Goal: Task Accomplishment & Management: Use online tool/utility

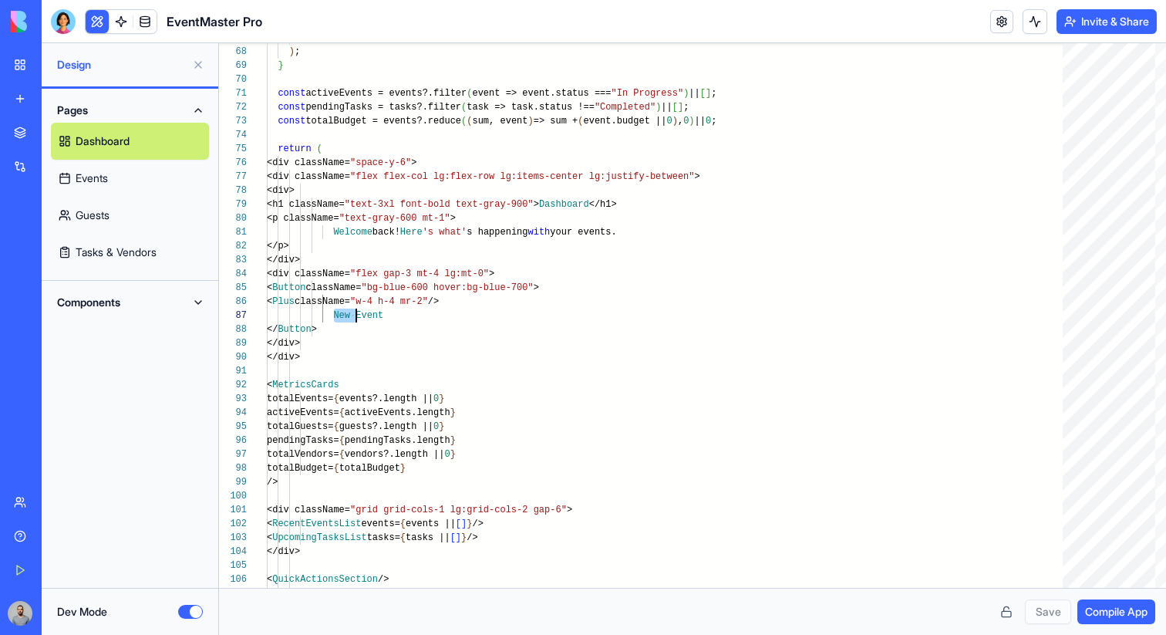
scroll to position [83, 89]
click at [191, 609] on button "Dev Mode" at bounding box center [190, 612] width 25 height 14
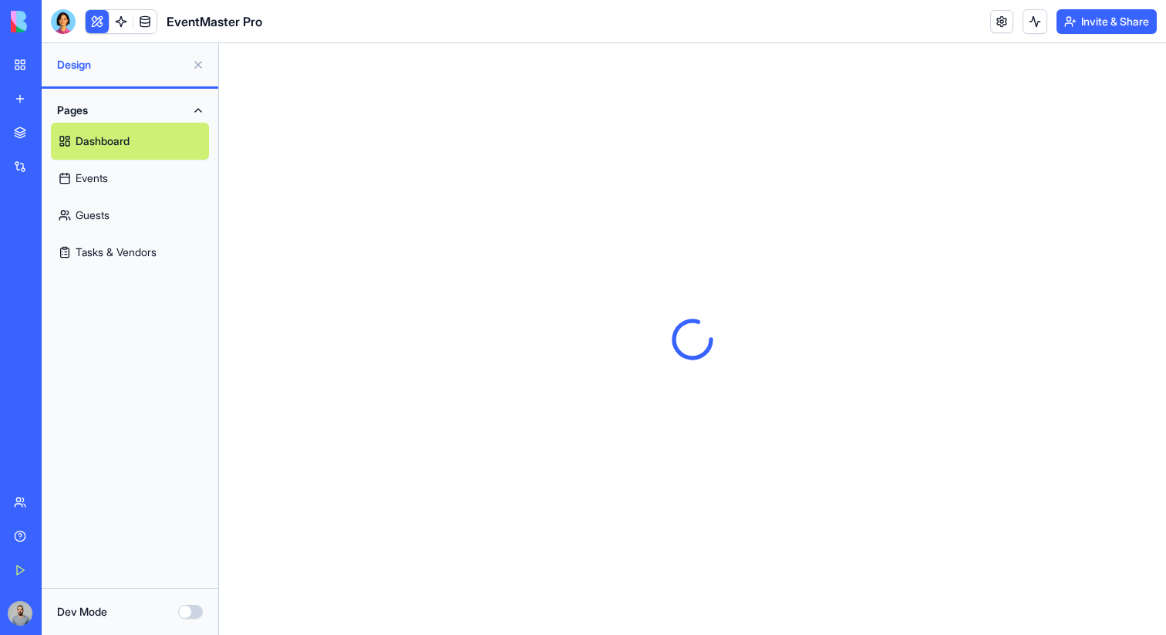
scroll to position [0, 0]
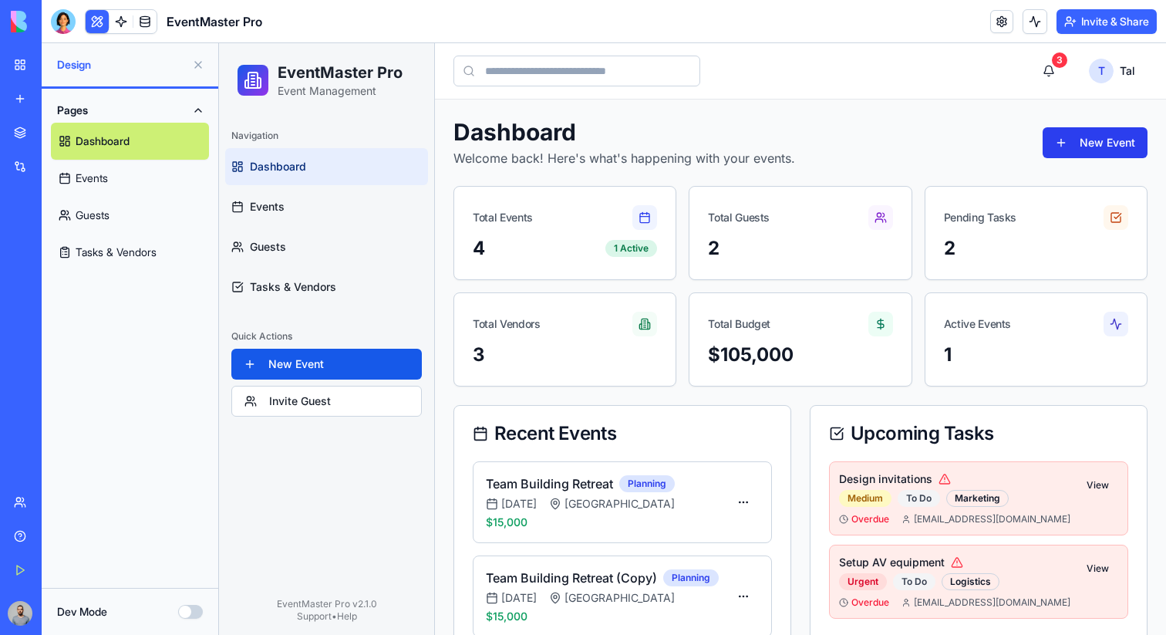
click at [1114, 139] on button "New Event" at bounding box center [1095, 142] width 105 height 31
click at [730, 528] on div "View Details" at bounding box center [709, 537] width 91 height 25
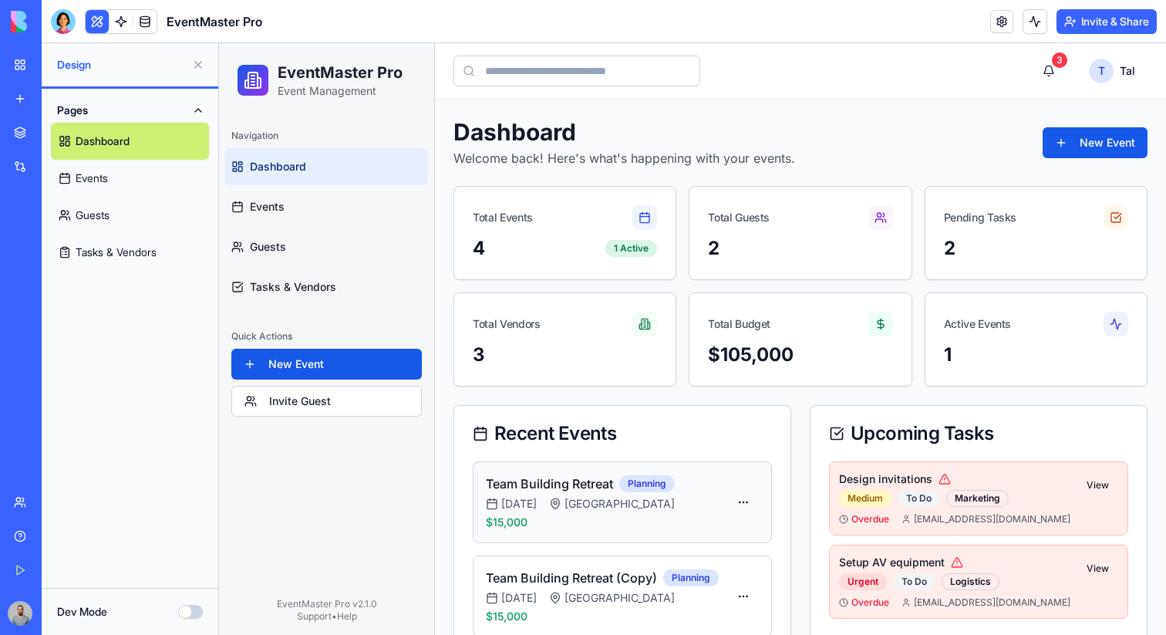
click at [732, 554] on div "Edit Event" at bounding box center [709, 561] width 91 height 25
click at [347, 199] on link "Events" at bounding box center [326, 206] width 203 height 37
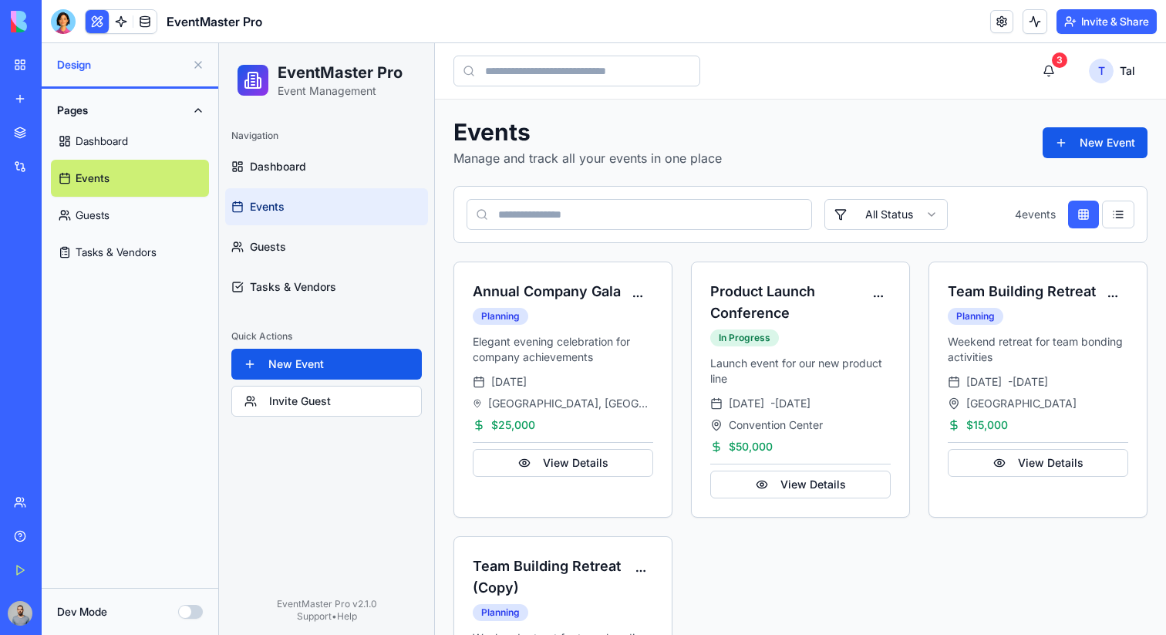
click at [190, 615] on button "Dev Mode" at bounding box center [190, 612] width 25 height 14
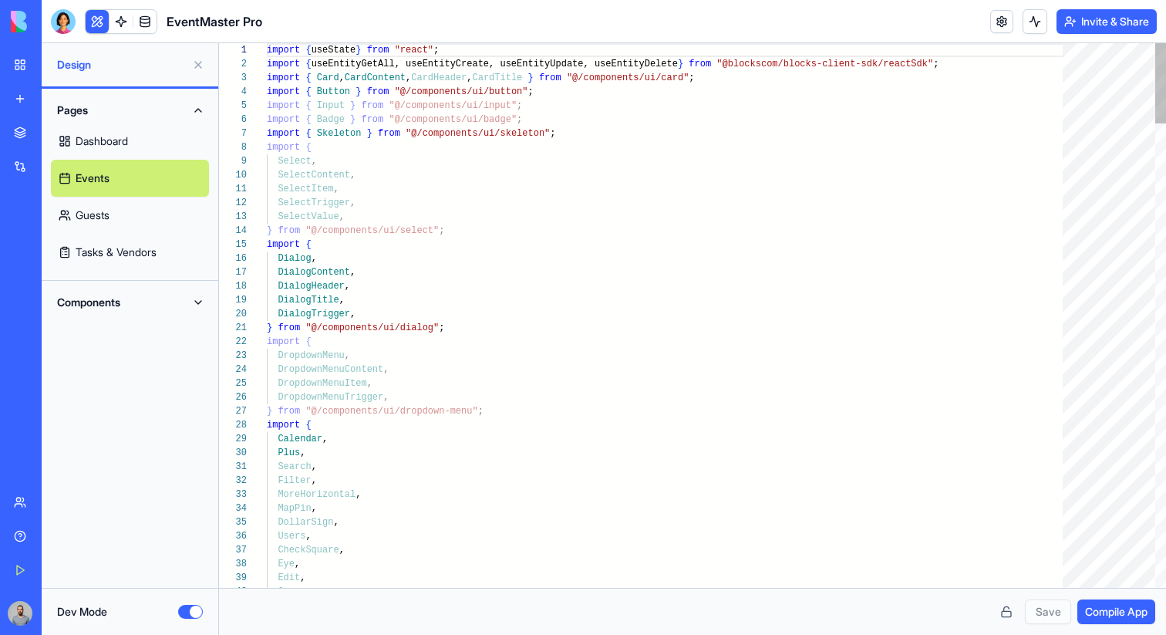
scroll to position [139, 0]
click at [125, 308] on button "Components" at bounding box center [130, 302] width 158 height 25
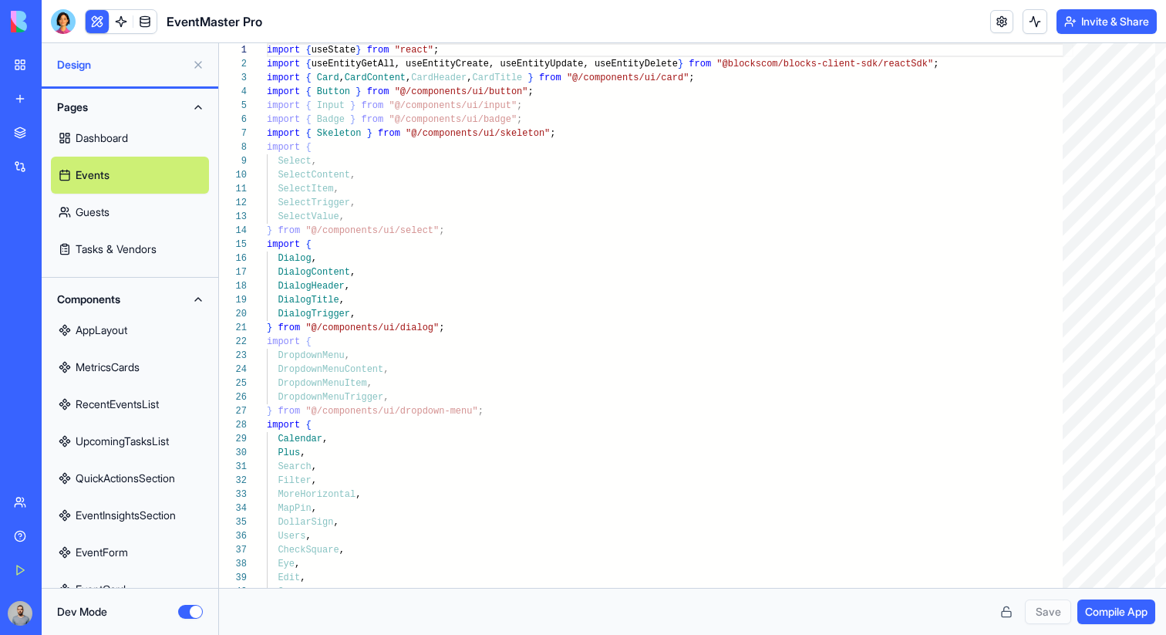
scroll to position [0, 0]
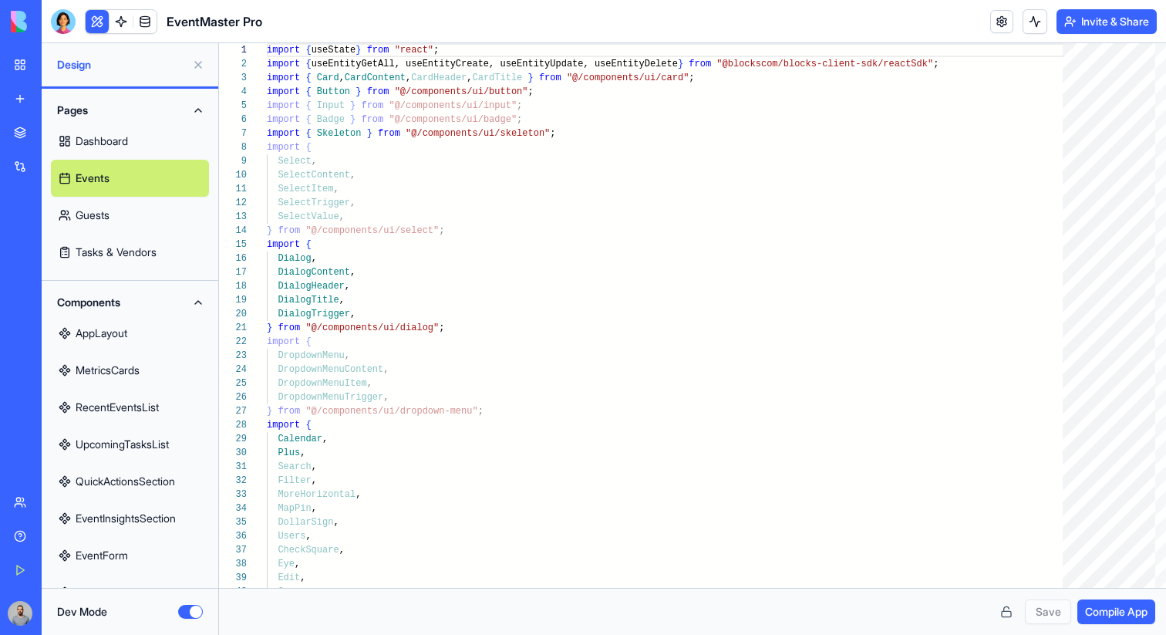
click at [96, 100] on button "Pages" at bounding box center [130, 110] width 158 height 25
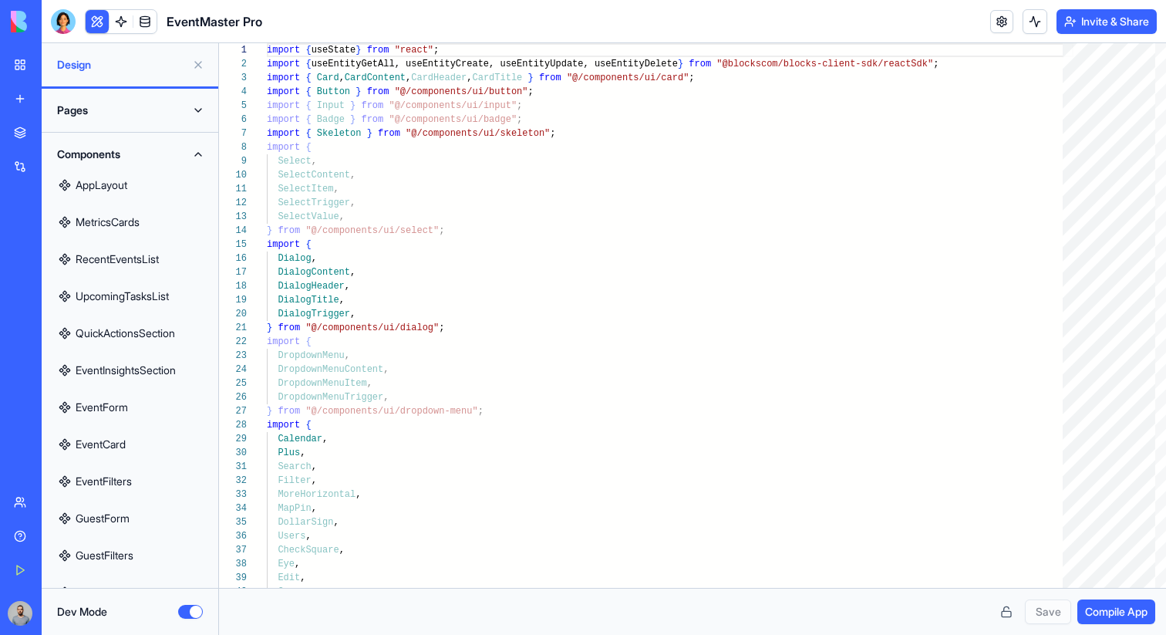
click at [119, 148] on button "Components" at bounding box center [130, 154] width 158 height 25
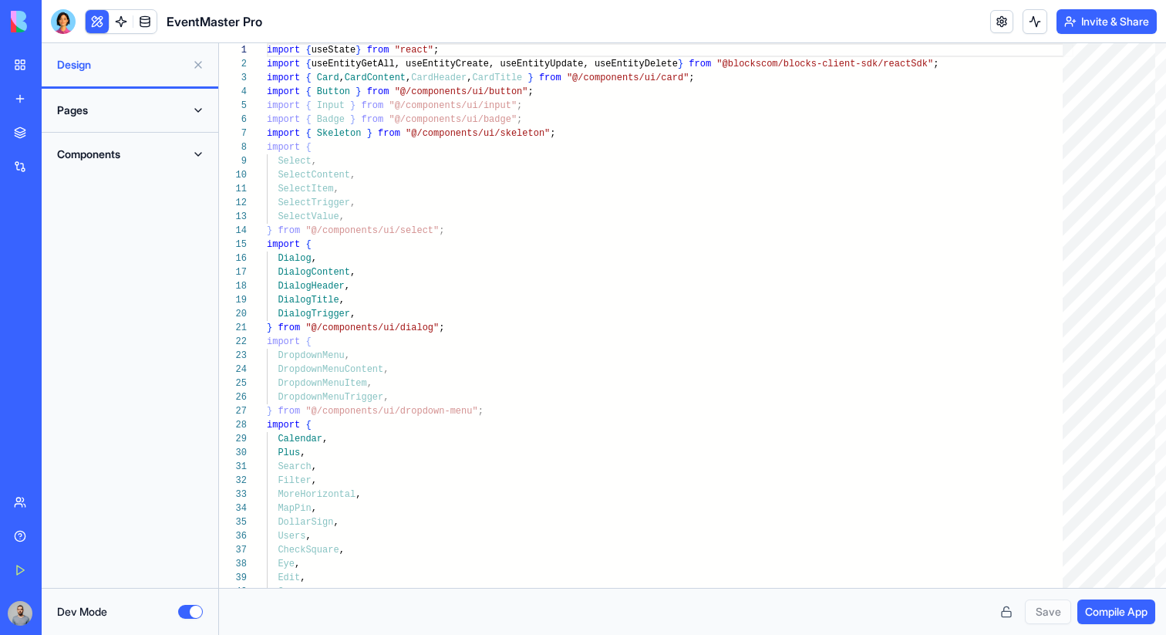
click at [119, 148] on button "Components" at bounding box center [130, 154] width 158 height 25
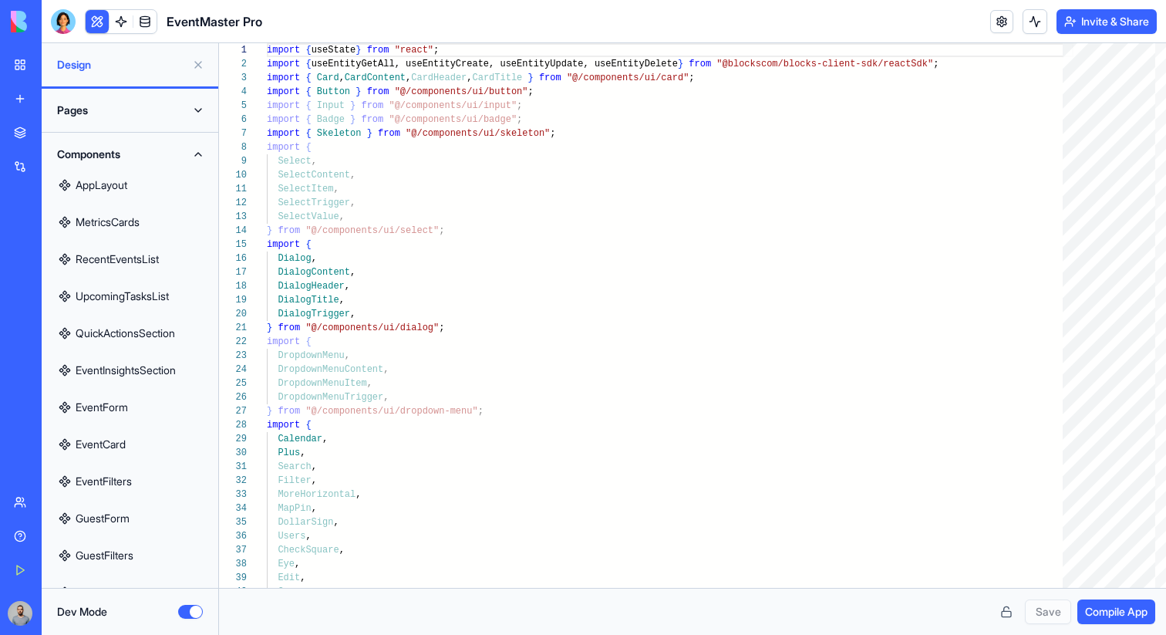
click at [126, 163] on button "Components" at bounding box center [130, 154] width 158 height 25
